Goal: Task Accomplishment & Management: Complete application form

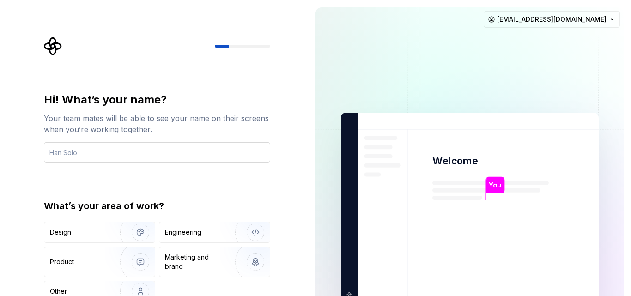
click at [182, 154] on input "text" at bounding box center [157, 152] width 226 height 20
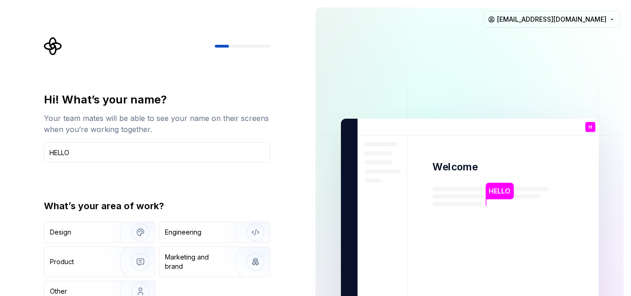
click at [377, 48] on img at bounding box center [470, 214] width 374 height 436
click at [413, 165] on img at bounding box center [470, 214] width 374 height 436
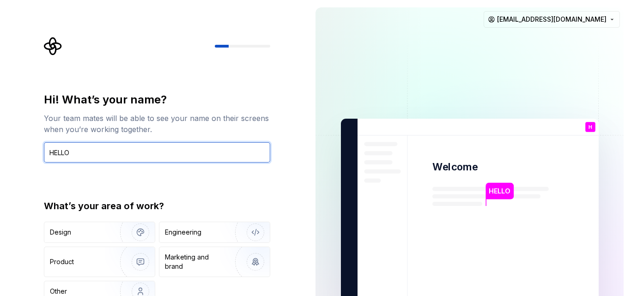
click at [95, 149] on input "HELLO" at bounding box center [157, 152] width 226 height 20
type input "H"
type input "D"
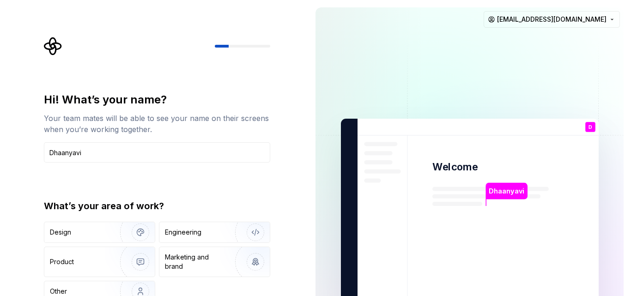
click at [468, 38] on img at bounding box center [470, 214] width 374 height 436
click at [251, 44] on div at bounding box center [157, 46] width 226 height 18
drag, startPoint x: 351, startPoint y: 151, endPoint x: 362, endPoint y: 202, distance: 52.9
drag, startPoint x: 362, startPoint y: 202, endPoint x: 296, endPoint y: 253, distance: 82.7
drag, startPoint x: 296, startPoint y: 253, endPoint x: 258, endPoint y: 233, distance: 43.0
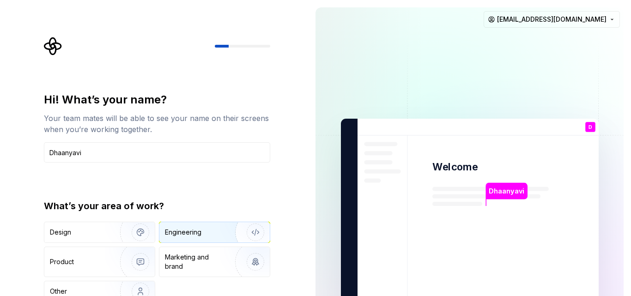
click at [258, 233] on img "button" at bounding box center [249, 232] width 59 height 62
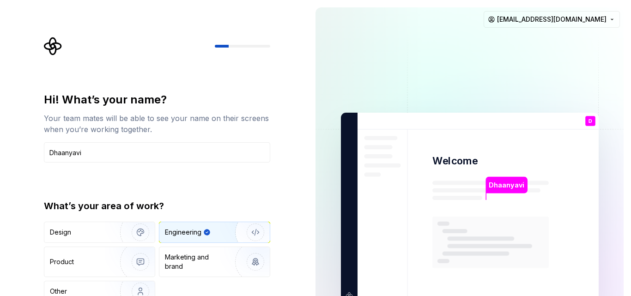
click at [258, 233] on img "button" at bounding box center [249, 232] width 59 height 62
click at [64, 292] on div "Other" at bounding box center [58, 291] width 17 height 9
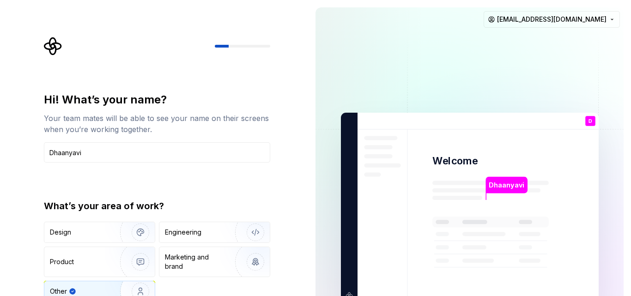
click at [412, 57] on img at bounding box center [470, 208] width 374 height 436
click at [519, 186] on p "Dhaanyavi" at bounding box center [507, 185] width 36 height 10
click at [590, 119] on p "D" at bounding box center [590, 121] width 4 height 5
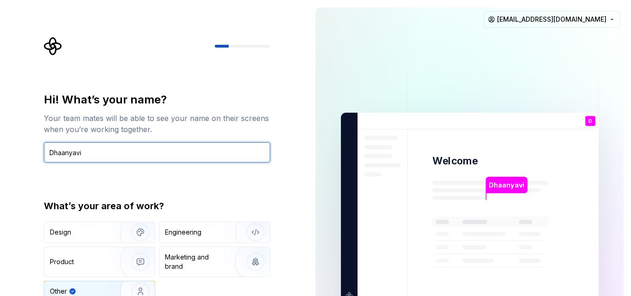
click at [113, 148] on input "Dhaanyavi" at bounding box center [157, 152] width 226 height 20
type input "Dhaanyavi how r"
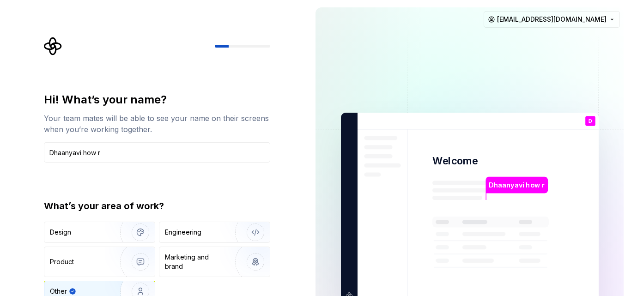
click at [61, 288] on div "Other" at bounding box center [58, 291] width 17 height 9
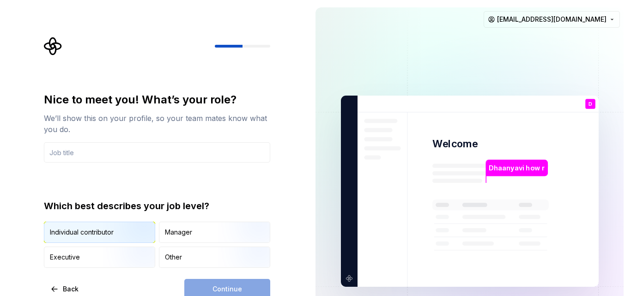
click at [96, 227] on div "Individual contributor" at bounding box center [99, 232] width 110 height 20
click at [224, 286] on div "Continue" at bounding box center [227, 289] width 86 height 20
click at [75, 229] on div "Individual contributor" at bounding box center [82, 232] width 64 height 9
click at [233, 290] on div "Continue" at bounding box center [227, 289] width 86 height 20
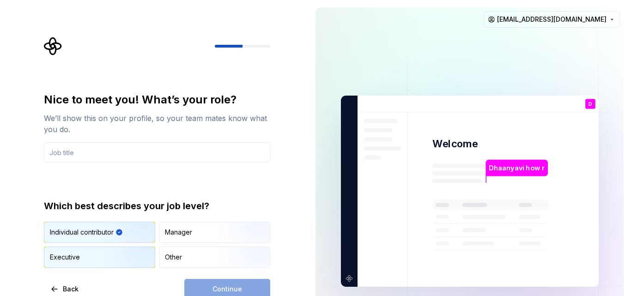
click at [74, 256] on div "Executive" at bounding box center [65, 257] width 30 height 9
click at [100, 230] on div "Individual contributor" at bounding box center [82, 232] width 64 height 9
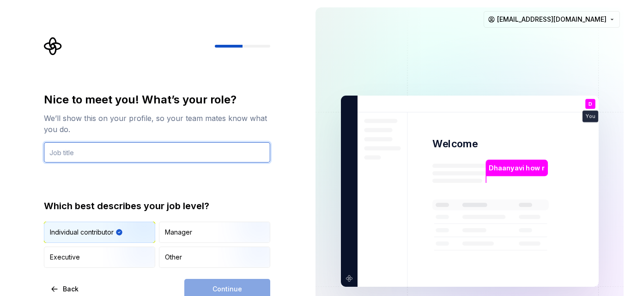
click at [76, 147] on input "text" at bounding box center [157, 152] width 226 height 20
type input "class"
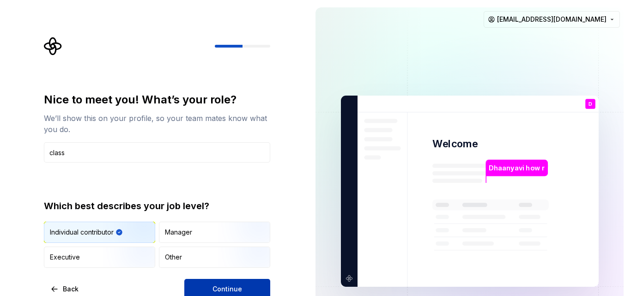
click at [202, 287] on button "Continue" at bounding box center [227, 289] width 86 height 20
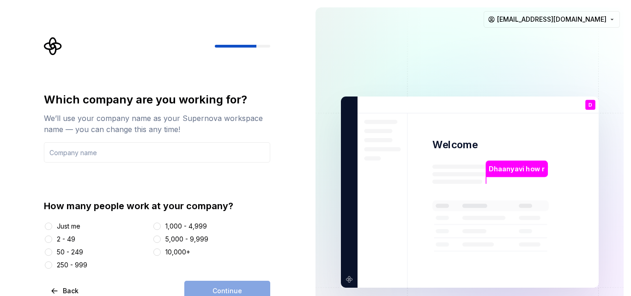
click at [74, 227] on div "Just me" at bounding box center [69, 226] width 24 height 9
click at [52, 227] on button "Just me" at bounding box center [48, 226] width 7 height 7
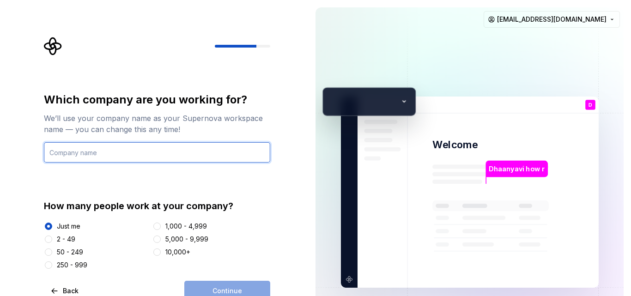
click at [91, 157] on input "text" at bounding box center [157, 152] width 226 height 20
type input "yes"
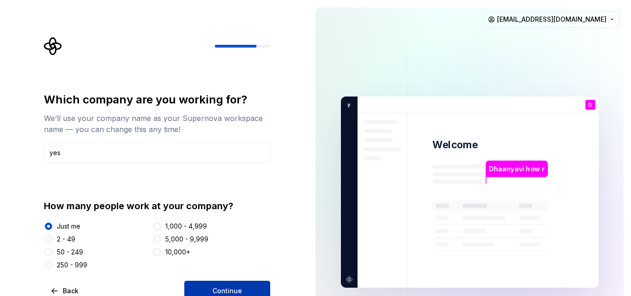
click at [224, 291] on span "Continue" at bounding box center [227, 290] width 30 height 9
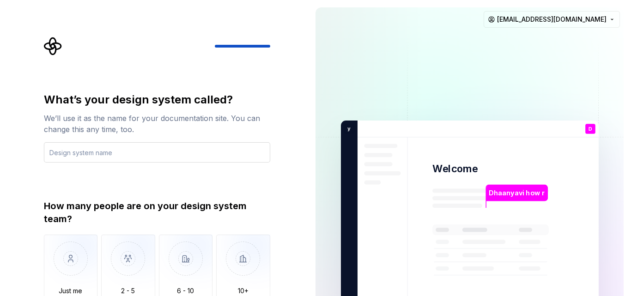
click at [119, 154] on input "text" at bounding box center [157, 152] width 226 height 20
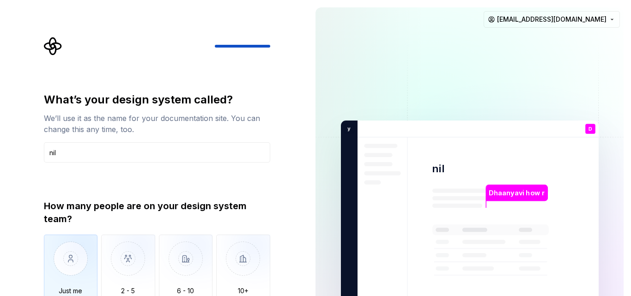
type input "nil"
click at [74, 268] on img "button" at bounding box center [71, 266] width 54 height 62
drag, startPoint x: 284, startPoint y: 246, endPoint x: 282, endPoint y: 266, distance: 20.4
click at [282, 266] on div "What’s your design system called? We’ll use it as the name for your documentati…" at bounding box center [154, 216] width 308 height 432
drag, startPoint x: 319, startPoint y: 162, endPoint x: 310, endPoint y: 160, distance: 8.5
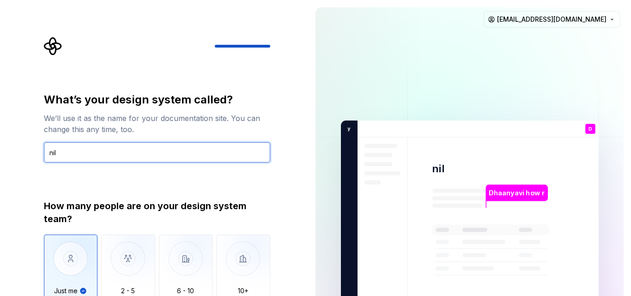
drag, startPoint x: 310, startPoint y: 160, endPoint x: 248, endPoint y: 161, distance: 62.8
click at [248, 161] on input "nil" at bounding box center [157, 152] width 226 height 20
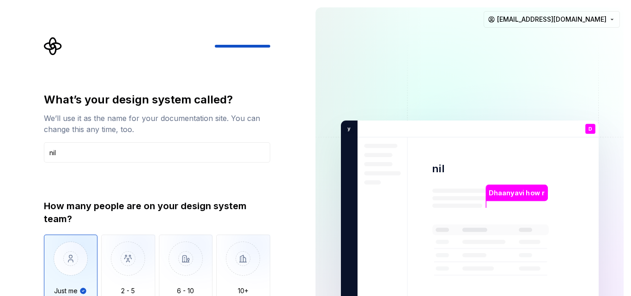
click at [294, 223] on div "What’s your design system called? We’ll use it as the name for your documentati…" at bounding box center [154, 216] width 308 height 432
click at [132, 269] on img "button" at bounding box center [128, 266] width 54 height 62
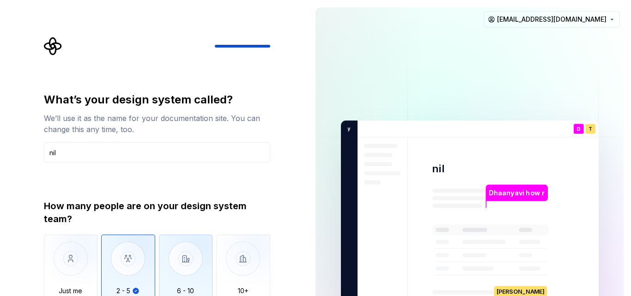
click at [197, 266] on img "button" at bounding box center [186, 266] width 54 height 62
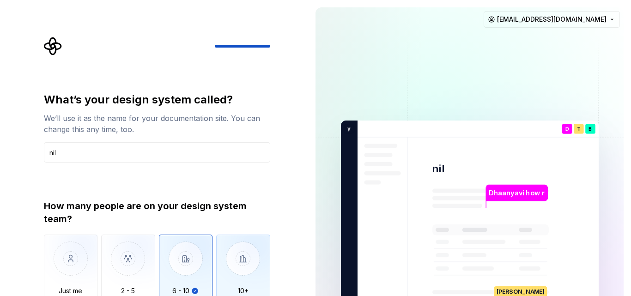
click at [239, 258] on img "button" at bounding box center [243, 266] width 54 height 62
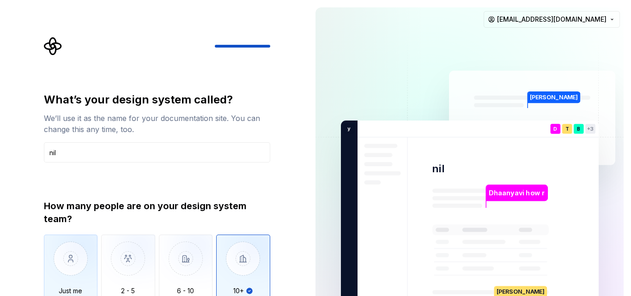
click at [71, 268] on img "button" at bounding box center [71, 266] width 54 height 62
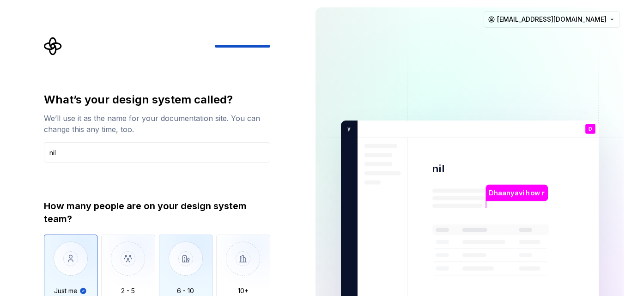
click at [185, 273] on img "button" at bounding box center [186, 266] width 54 height 62
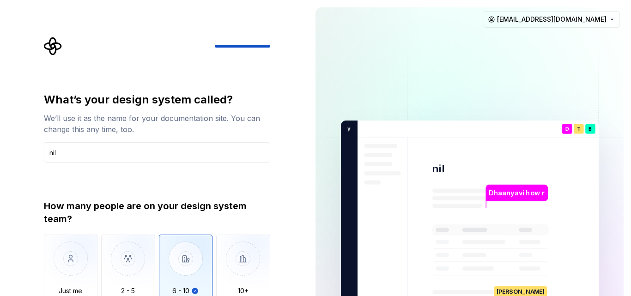
type button "6 - 10"
click at [312, 224] on div "Dhaanyavi how r nil D You class T B +3 y es Thomas Brooke Jamie rameshkvr15@gma…" at bounding box center [469, 216] width 323 height 432
drag, startPoint x: 574, startPoint y: 0, endPoint x: 389, endPoint y: 95, distance: 207.3
click at [389, 95] on img at bounding box center [470, 216] width 374 height 436
click at [108, 212] on div "How many people are on your design system team?" at bounding box center [157, 212] width 226 height 26
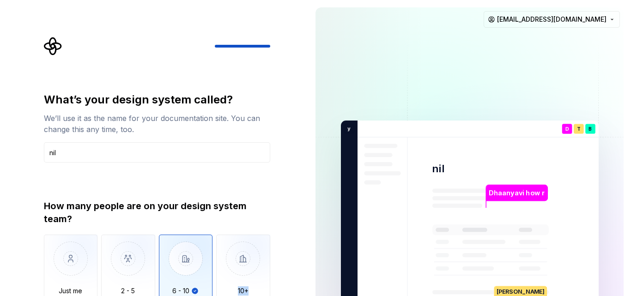
drag, startPoint x: 287, startPoint y: 236, endPoint x: 283, endPoint y: 310, distance: 74.4
click at [283, 296] on html "What’s your design system called? We’ll use it as the name for your documentati…" at bounding box center [315, 148] width 631 height 296
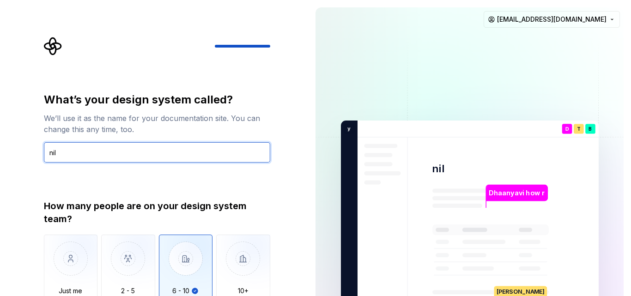
drag, startPoint x: 60, startPoint y: 147, endPoint x: 18, endPoint y: 204, distance: 71.0
click at [18, 204] on div "What’s your design system called? We’ll use it as the name for your documentati…" at bounding box center [154, 216] width 308 height 432
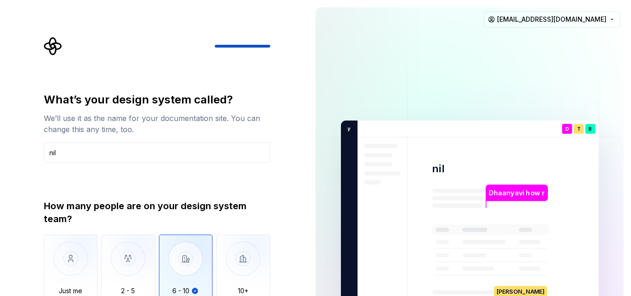
click at [354, 19] on img at bounding box center [470, 216] width 374 height 436
click at [482, 234] on rect at bounding box center [490, 229] width 116 height 11
click at [221, 189] on div "What’s your design system called? We’ll use it as the name for your documentati…" at bounding box center [157, 204] width 226 height 225
drag, startPoint x: 222, startPoint y: 43, endPoint x: 175, endPoint y: 49, distance: 47.9
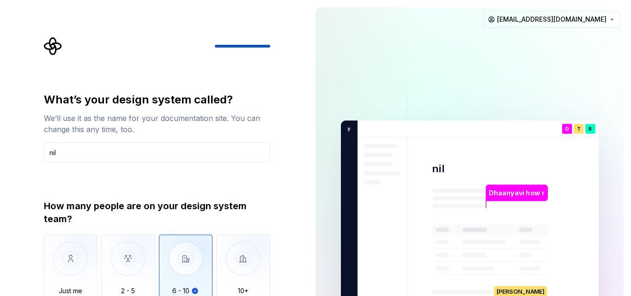
click at [175, 49] on div at bounding box center [157, 46] width 226 height 18
click at [174, 49] on div at bounding box center [157, 46] width 226 height 18
click at [156, 48] on div at bounding box center [157, 46] width 226 height 18
click at [104, 49] on div at bounding box center [157, 46] width 226 height 18
click at [259, 50] on div at bounding box center [157, 46] width 226 height 18
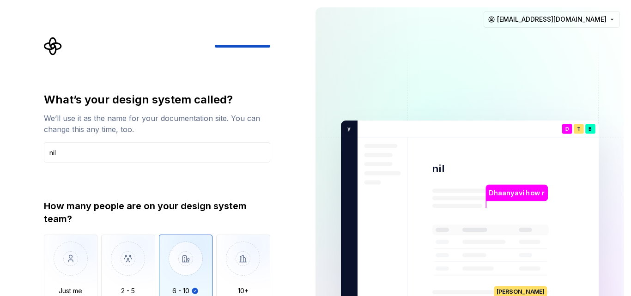
click at [272, 46] on div "What’s your design system called? We’ll use it as the name for your documentati…" at bounding box center [159, 193] width 243 height 312
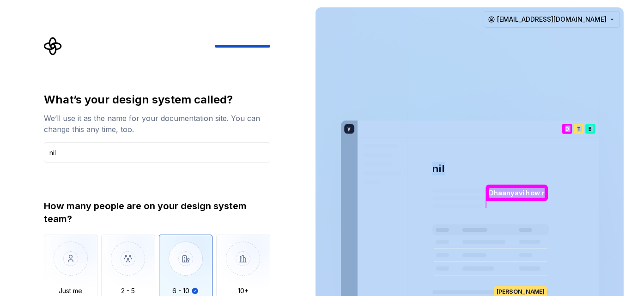
drag, startPoint x: 349, startPoint y: 127, endPoint x: 340, endPoint y: 222, distance: 95.5
click at [341, 222] on div "Dhaanyavi how r nil D You class T B +3 y es Thomas Brooke Jamie" at bounding box center [470, 216] width 258 height 191
click at [495, 248] on icon at bounding box center [490, 265] width 116 height 83
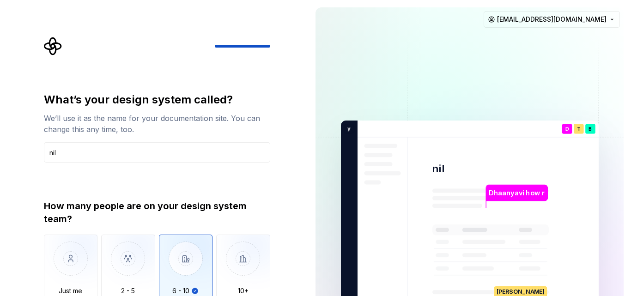
click at [495, 248] on icon at bounding box center [490, 265] width 116 height 83
drag, startPoint x: 630, startPoint y: 125, endPoint x: 630, endPoint y: 210, distance: 85.0
click at [630, 210] on div "Dhaanyavi how r nil D You class T B +3 y es Thomas Brooke Jamie rameshkvr15@gma…" at bounding box center [469, 216] width 323 height 432
drag, startPoint x: 304, startPoint y: 245, endPoint x: 304, endPoint y: 283, distance: 37.9
click at [304, 283] on div "What’s your design system called? We’ll use it as the name for your documentati…" at bounding box center [154, 216] width 308 height 432
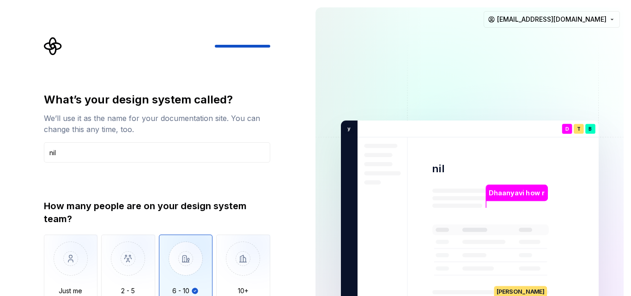
click at [277, 241] on div "What’s your design system called? We’ll use it as the name for your documentati…" at bounding box center [159, 193] width 243 height 312
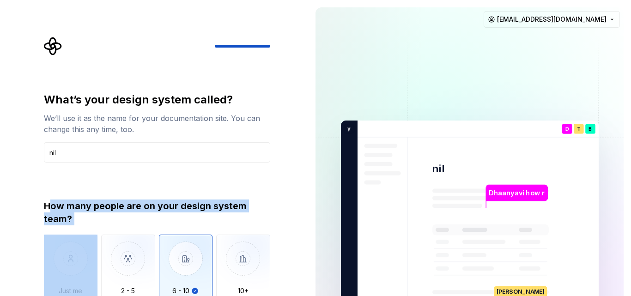
drag, startPoint x: 48, startPoint y: 203, endPoint x: 61, endPoint y: 266, distance: 64.2
click at [61, 266] on div "How many people are on your design system team? Just me 2 - 5 6 - 10 10+ We don…" at bounding box center [157, 258] width 226 height 118
drag, startPoint x: 6, startPoint y: 210, endPoint x: 35, endPoint y: 292, distance: 87.0
click at [35, 292] on div "What’s your design system called? We’ll use it as the name for your documentati…" at bounding box center [154, 216] width 308 height 432
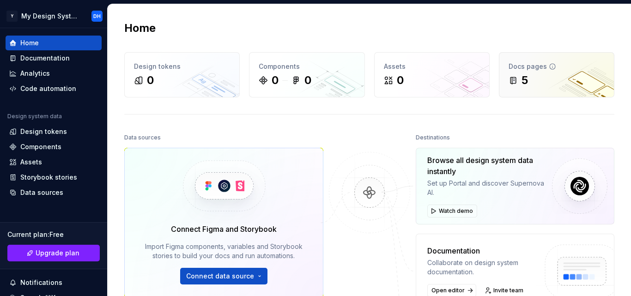
click at [550, 89] on div "Docs pages 5" at bounding box center [556, 75] width 115 height 44
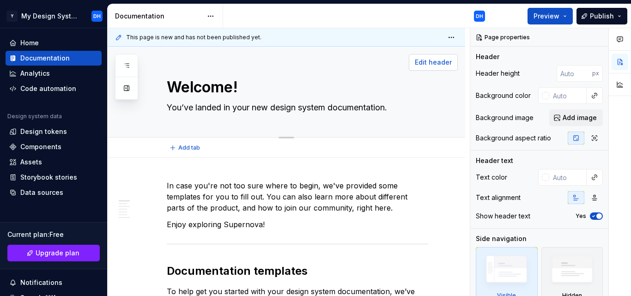
click at [425, 60] on span "Edit header" at bounding box center [433, 62] width 37 height 9
type textarea "*"
click at [36, 41] on div "Home" at bounding box center [29, 42] width 18 height 9
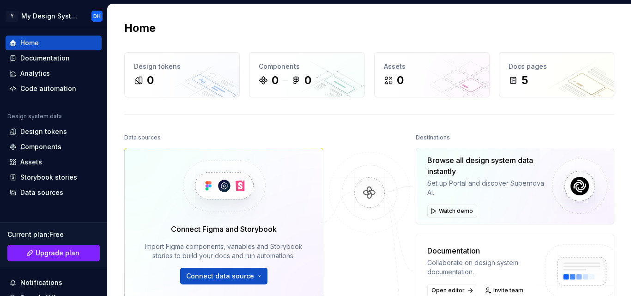
click at [361, 244] on img at bounding box center [370, 202] width 90 height 100
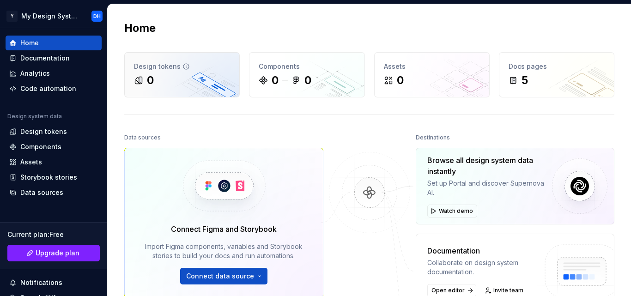
click at [159, 69] on div "Design tokens" at bounding box center [182, 66] width 96 height 9
